Goal: Check status

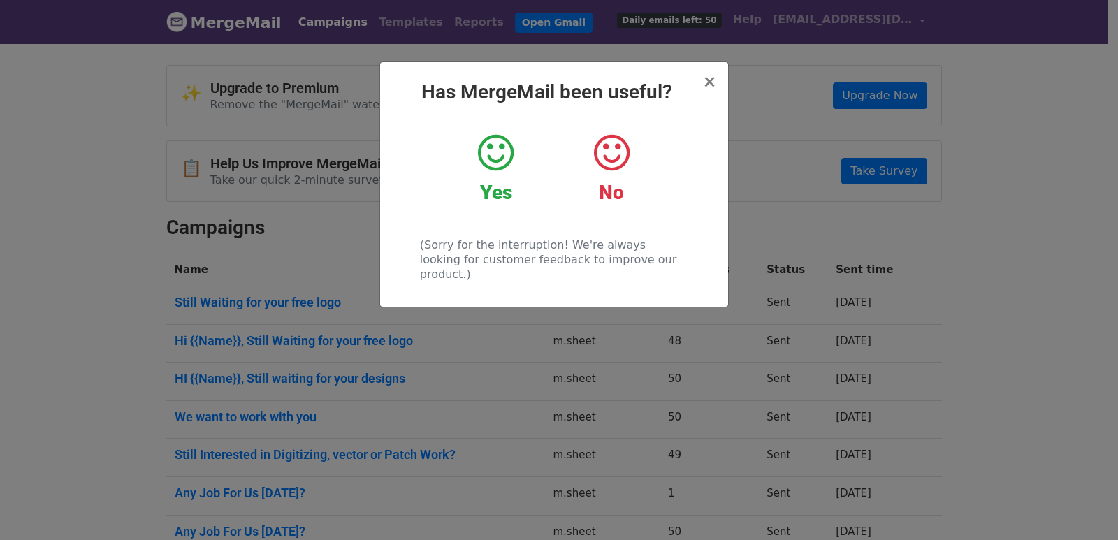
click at [112, 194] on div "× Has MergeMail been useful? Yes No (Sorry for the interruption! We're always l…" at bounding box center [559, 291] width 1118 height 498
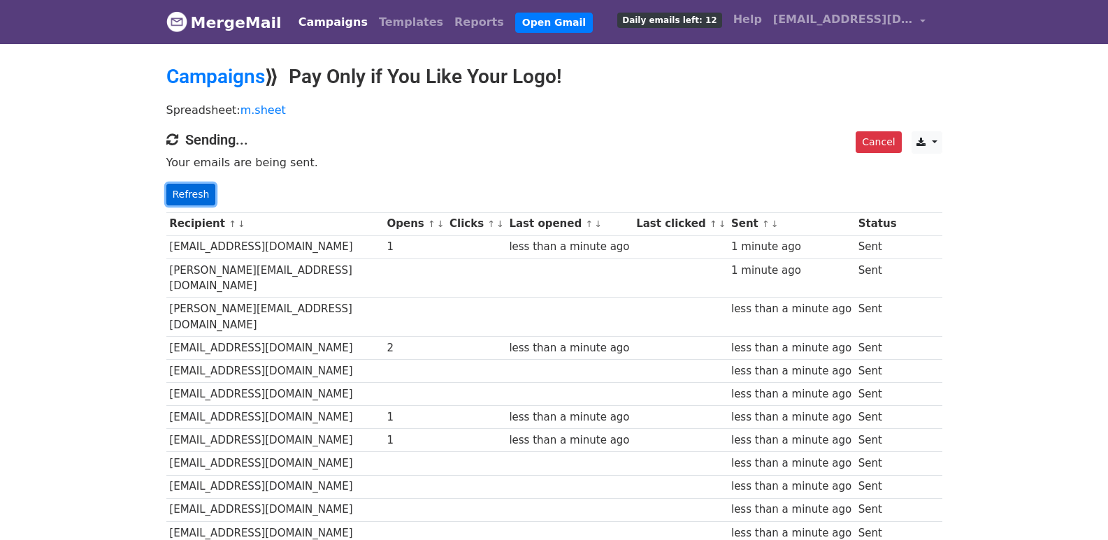
click at [173, 194] on link "Refresh" at bounding box center [191, 195] width 50 height 22
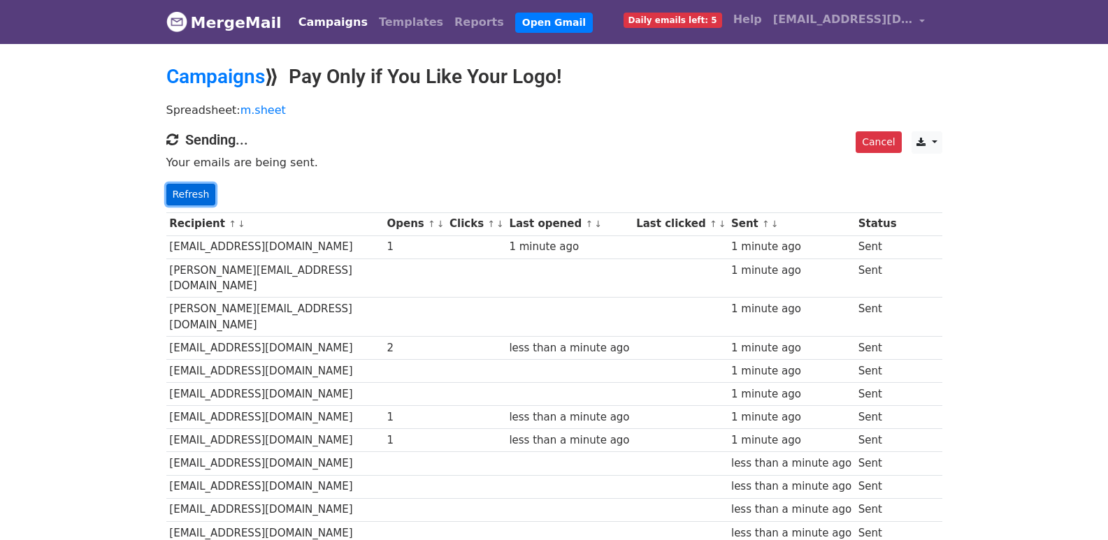
click at [189, 198] on link "Refresh" at bounding box center [191, 195] width 50 height 22
